Goal: Navigation & Orientation: Find specific page/section

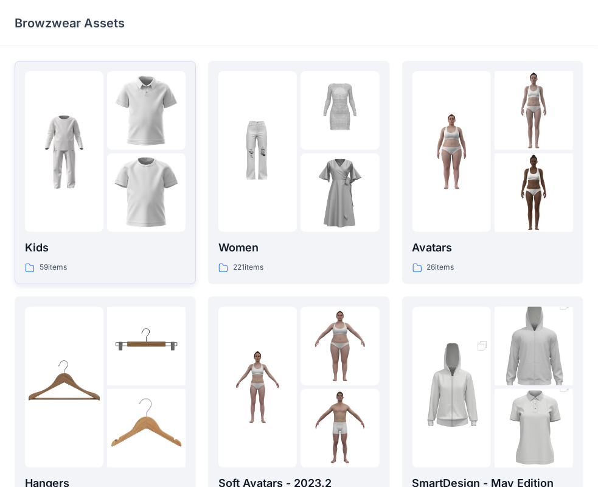
click at [53, 180] on img at bounding box center [64, 152] width 79 height 79
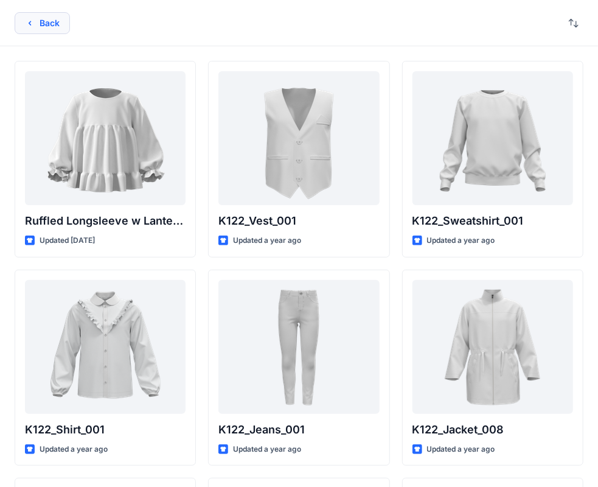
click at [32, 19] on icon "button" at bounding box center [30, 23] width 10 height 10
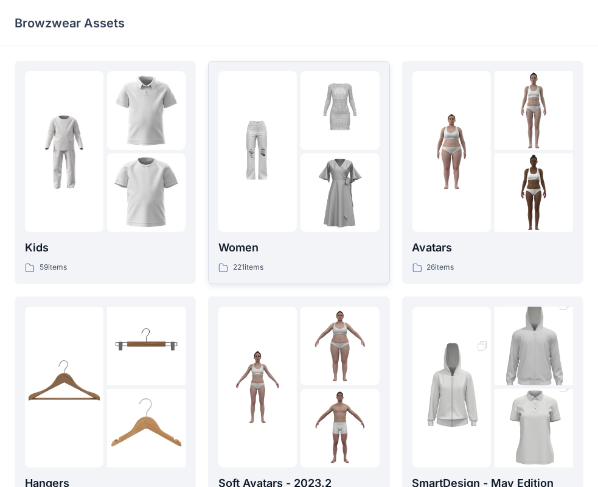
click at [236, 159] on img at bounding box center [257, 152] width 79 height 79
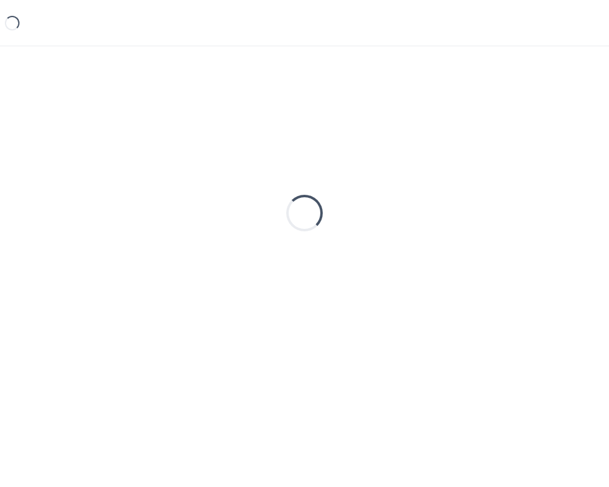
click at [237, 159] on div "Loading..." at bounding box center [304, 213] width 579 height 304
